Goal: Task Accomplishment & Management: Manage account settings

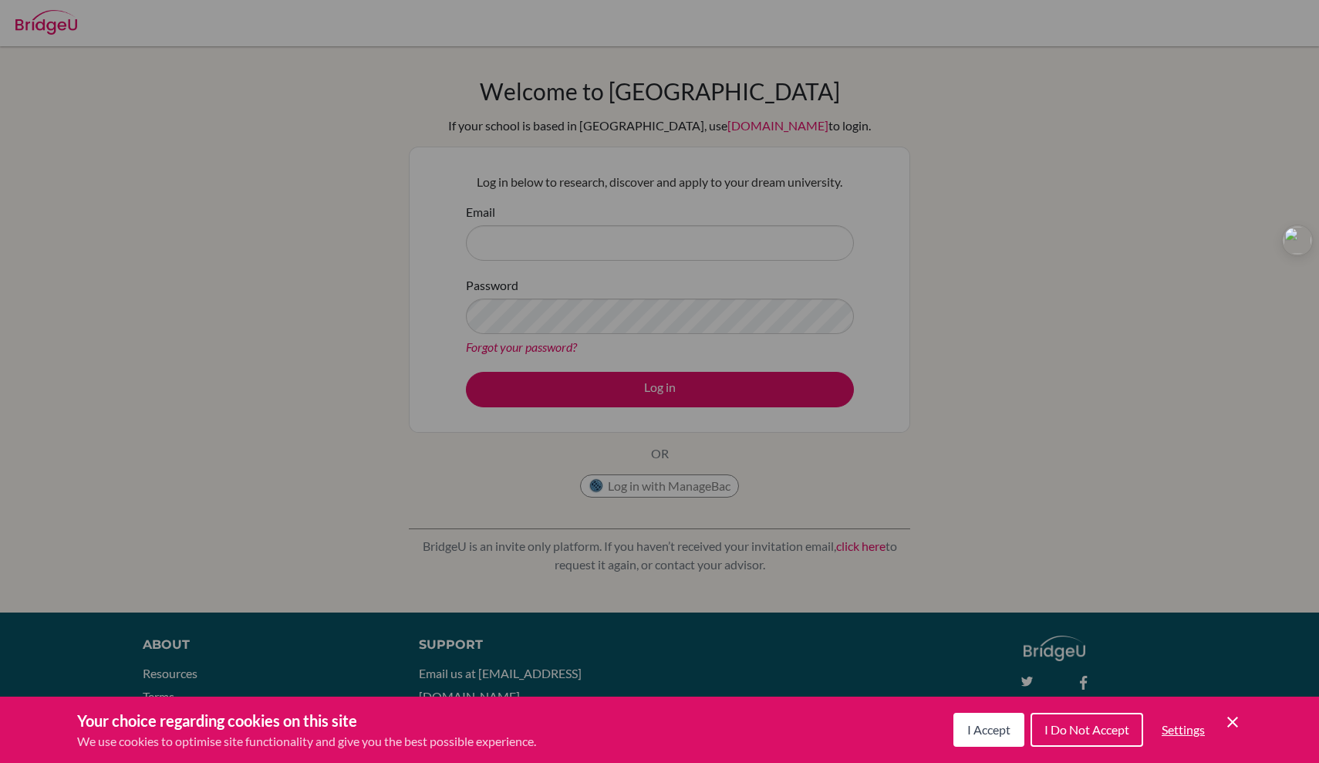
click at [604, 235] on div "Cookie Preferences" at bounding box center [659, 381] width 1319 height 763
click at [1228, 720] on icon "Cookie Control Close Icon" at bounding box center [1232, 721] width 19 height 19
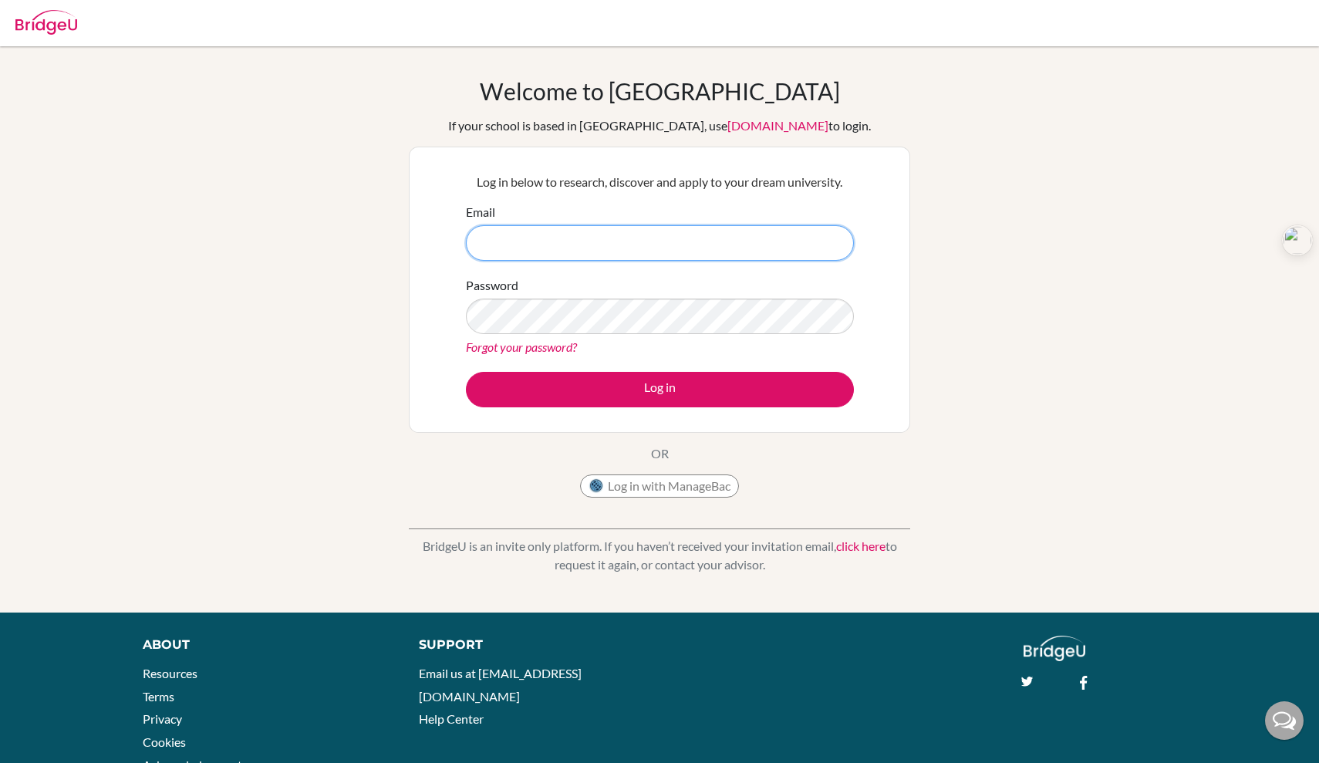
click at [753, 242] on input "Email" at bounding box center [660, 242] width 388 height 35
click at [660, 240] on input "Email" at bounding box center [660, 242] width 388 height 35
click at [542, 234] on input "Email" at bounding box center [660, 242] width 388 height 35
paste input "[EMAIL_ADDRESS][DOMAIN_NAME]"
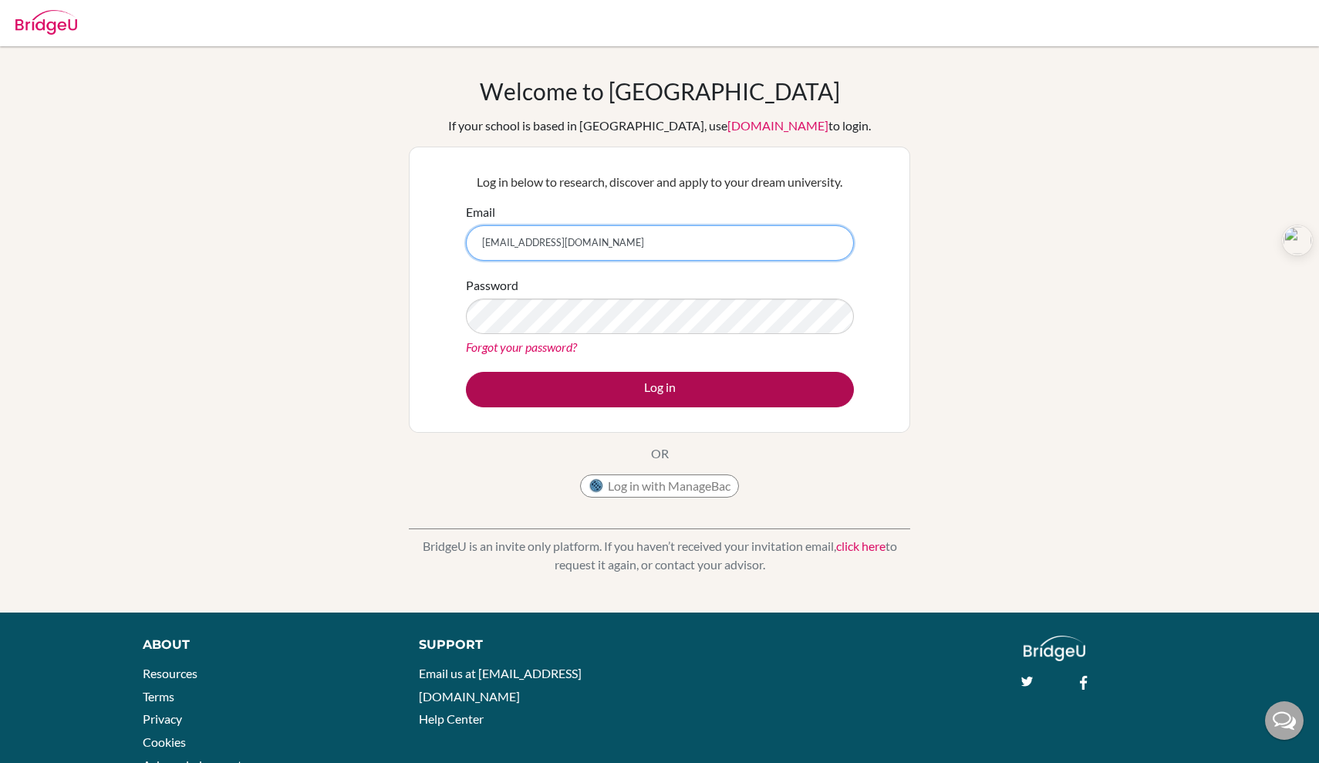
type input "[EMAIL_ADDRESS][DOMAIN_NAME]"
click at [596, 386] on button "Log in" at bounding box center [660, 389] width 388 height 35
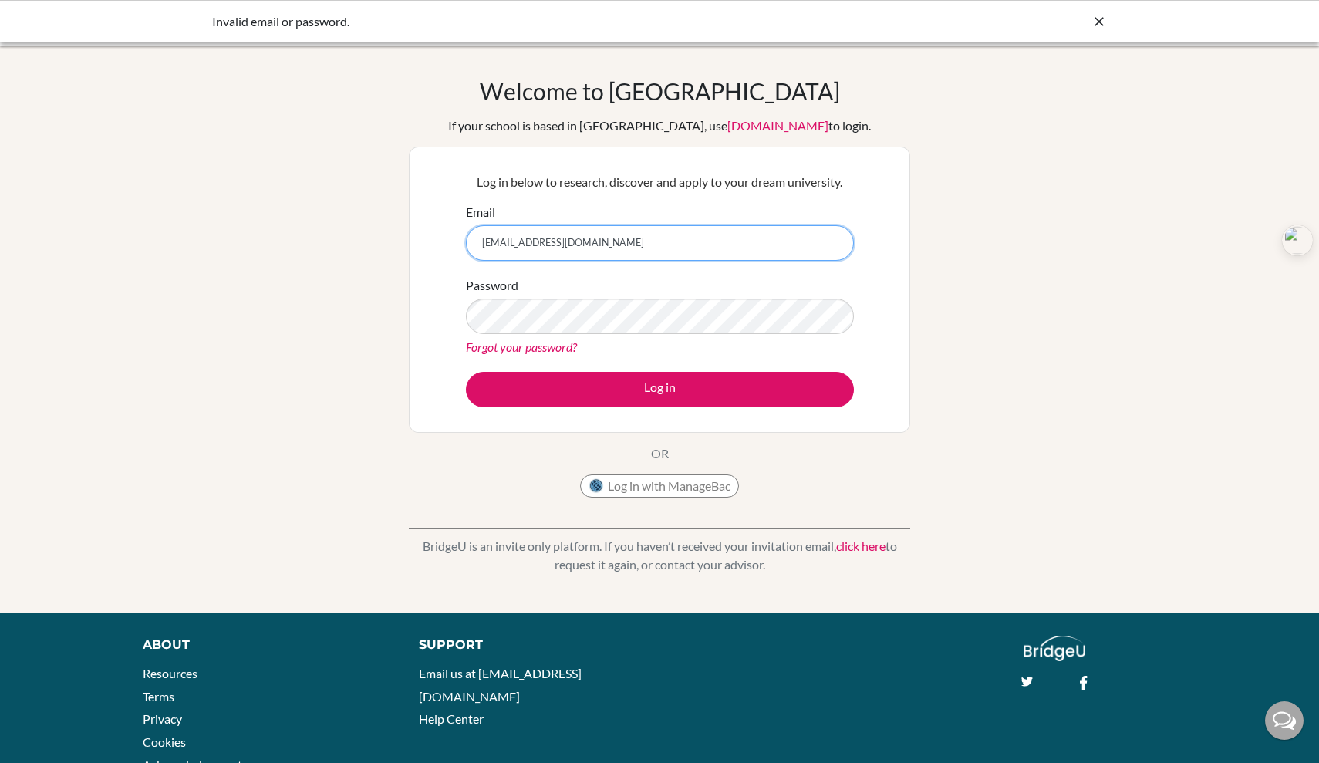
click at [650, 246] on input "[EMAIL_ADDRESS][DOMAIN_NAME]" at bounding box center [660, 242] width 388 height 35
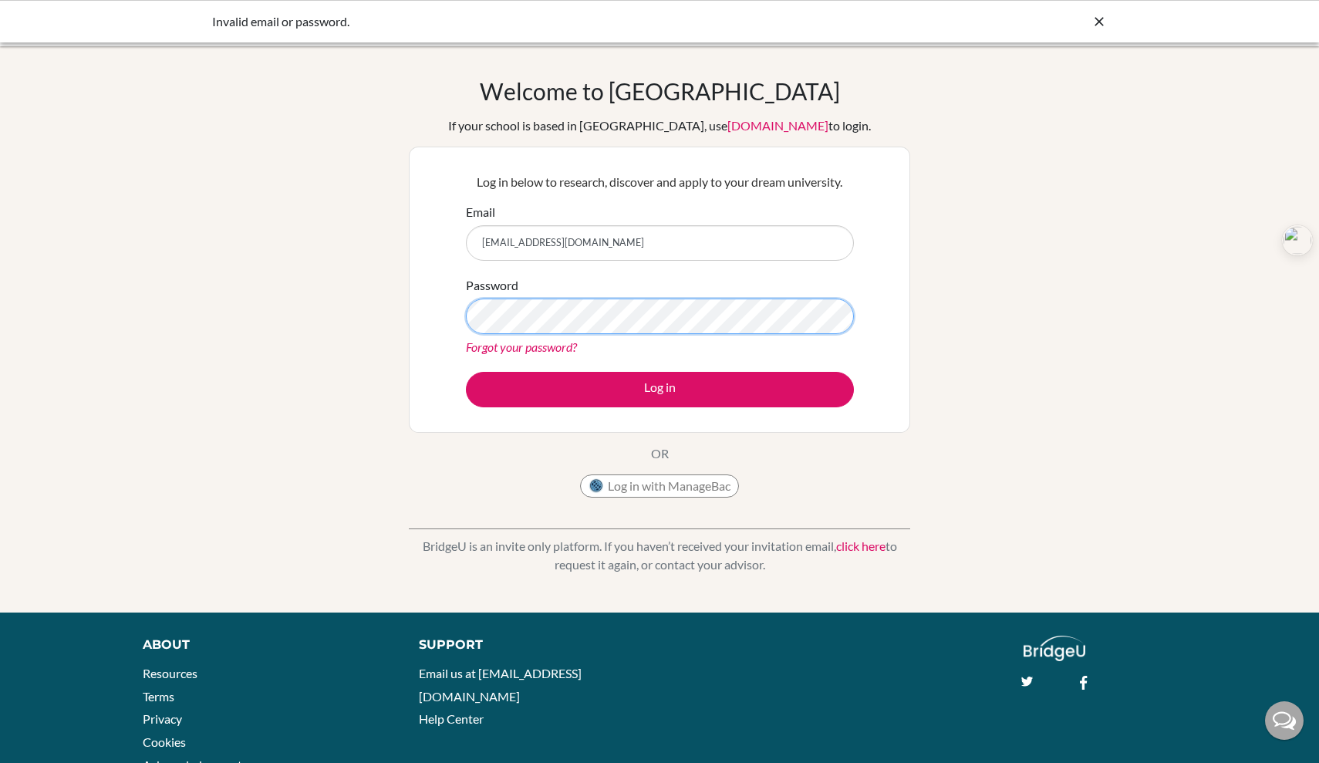
click at [659, 389] on button "Log in" at bounding box center [660, 389] width 388 height 35
click at [711, 338] on div "Forgot your password?" at bounding box center [660, 347] width 388 height 19
drag, startPoint x: 213, startPoint y: 20, endPoint x: 246, endPoint y: 23, distance: 33.3
click at [246, 23] on div "Invalid email or password." at bounding box center [543, 21] width 663 height 19
copy div "Invalid"
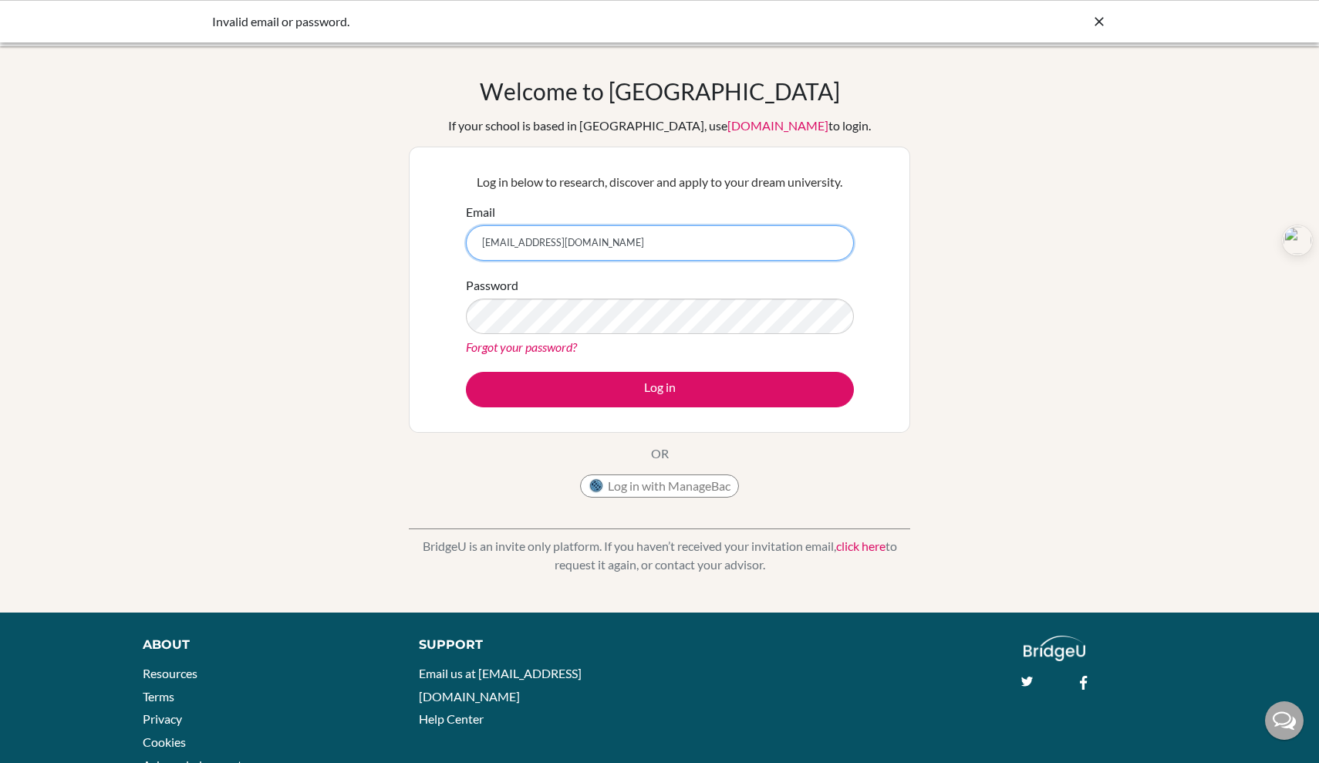
drag, startPoint x: 274, startPoint y: 10, endPoint x: 536, endPoint y: 244, distance: 351.2
click at [514, 244] on input "[EMAIL_ADDRESS][DOMAIN_NAME]" at bounding box center [660, 242] width 388 height 35
click at [554, 245] on input "[EMAIL_ADDRESS][DOMAIN_NAME]" at bounding box center [660, 242] width 388 height 35
drag, startPoint x: 565, startPoint y: 243, endPoint x: 472, endPoint y: 245, distance: 93.3
click at [477, 243] on input "[EMAIL_ADDRESS][DOMAIN_NAME]" at bounding box center [660, 242] width 388 height 35
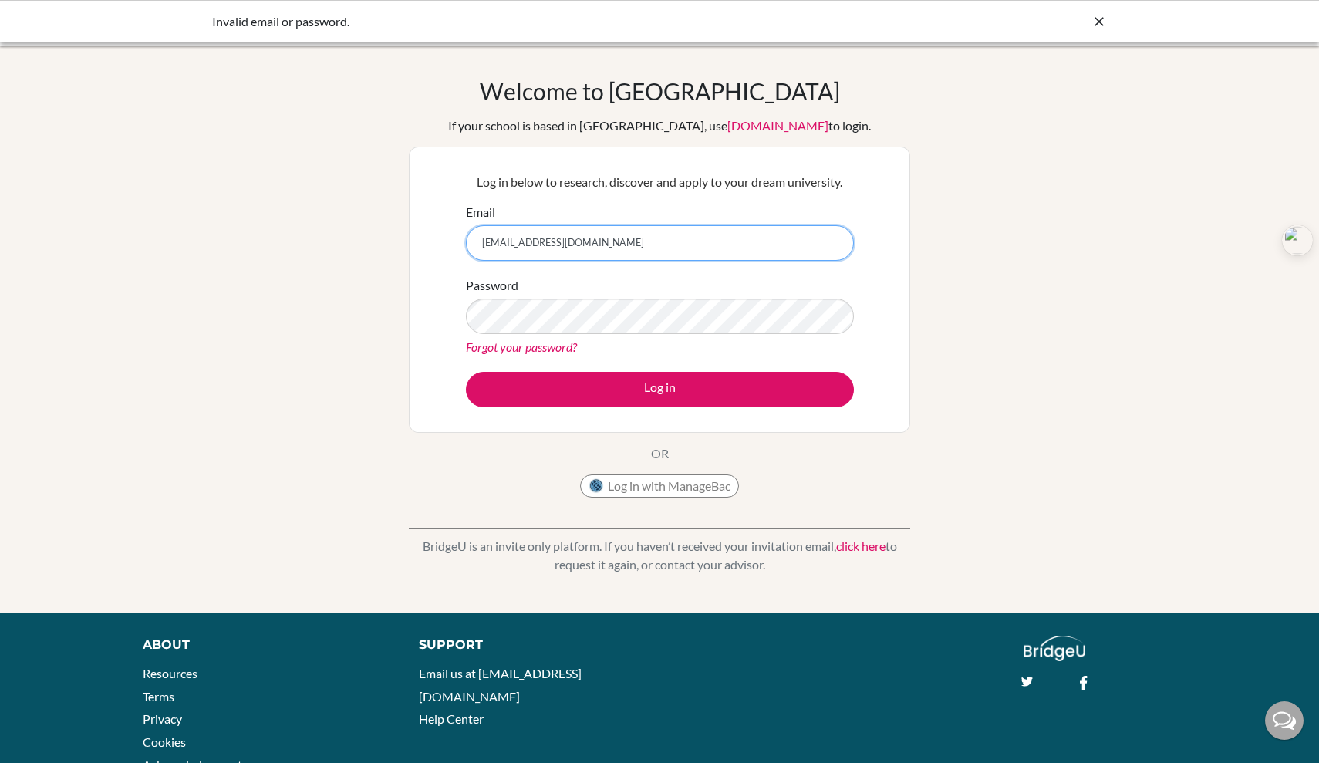
type input "fj"
drag, startPoint x: 492, startPoint y: 242, endPoint x: 470, endPoint y: 242, distance: 22.4
click at [472, 242] on input "fj" at bounding box center [660, 242] width 388 height 35
click at [598, 235] on input "Email" at bounding box center [660, 242] width 388 height 35
click at [660, 251] on input "Email" at bounding box center [660, 242] width 388 height 35
